Goal: Check status: Check status

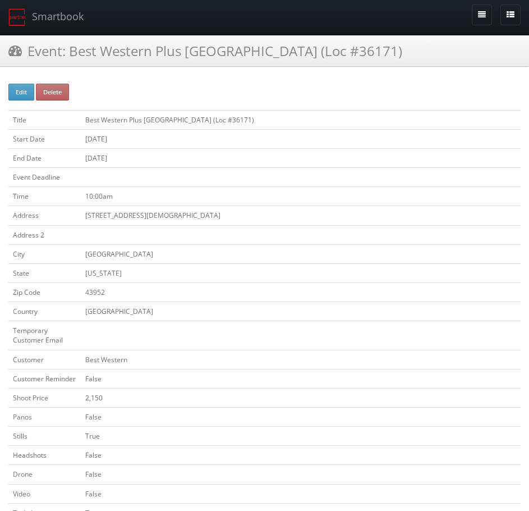
scroll to position [337, 0]
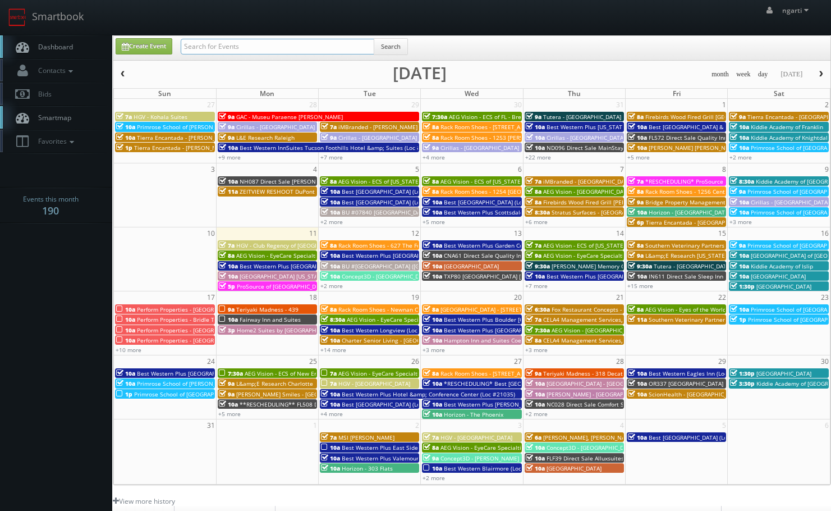
click at [325, 44] on input "text" at bounding box center [278, 47] width 194 height 16
click at [300, 48] on input "text" at bounding box center [278, 47] width 194 height 16
paste input "37019"
type input "37019"
click at [389, 50] on button "Search" at bounding box center [391, 46] width 34 height 17
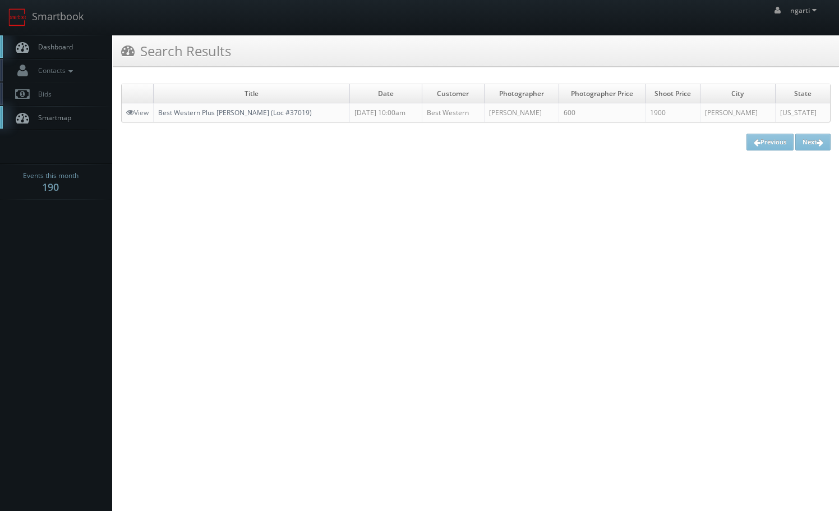
click at [240, 107] on td "Best Western Plus Weatherford (Loc #37019)" at bounding box center [252, 112] width 196 height 19
click at [289, 117] on link "Best Western Plus Weatherford (Loc #37019)" at bounding box center [235, 113] width 154 height 10
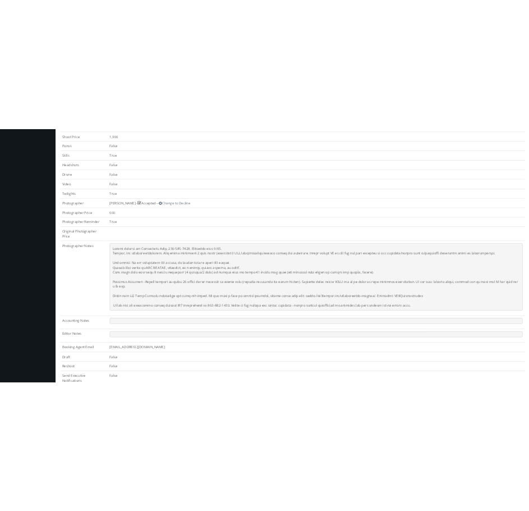
scroll to position [337, 0]
